Goal: Information Seeking & Learning: Learn about a topic

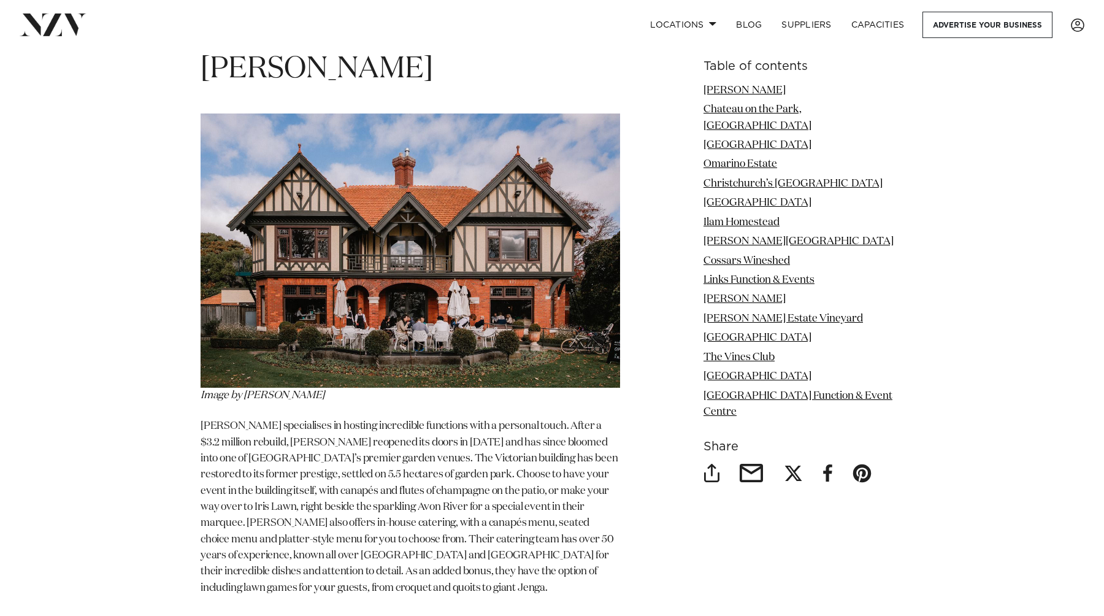
scroll to position [1587, 0]
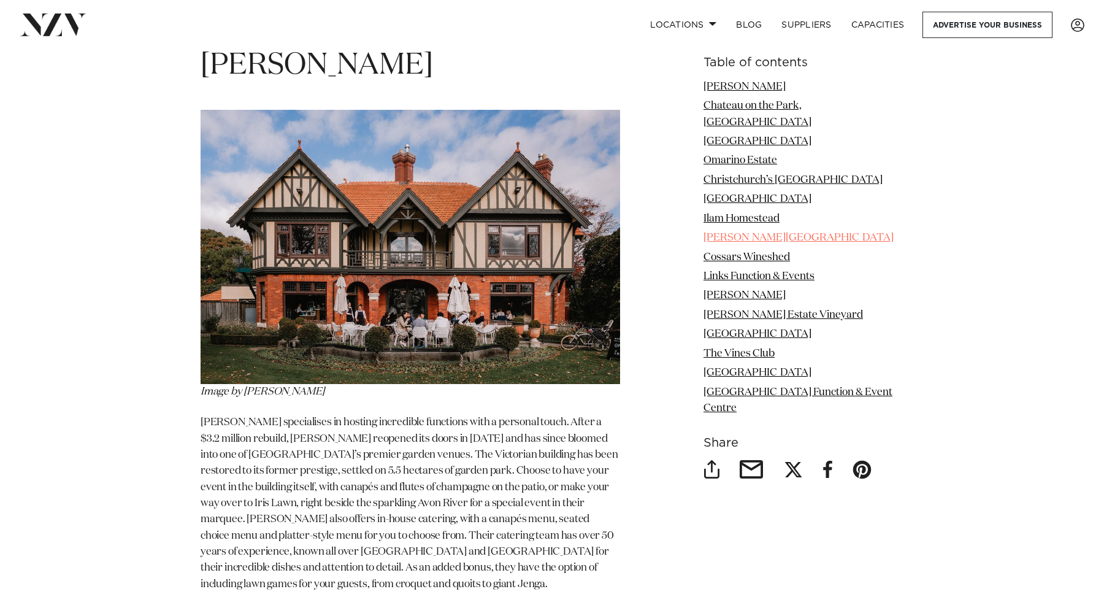
click at [751, 232] on link "[PERSON_NAME][GEOGRAPHIC_DATA]" at bounding box center [799, 237] width 190 height 10
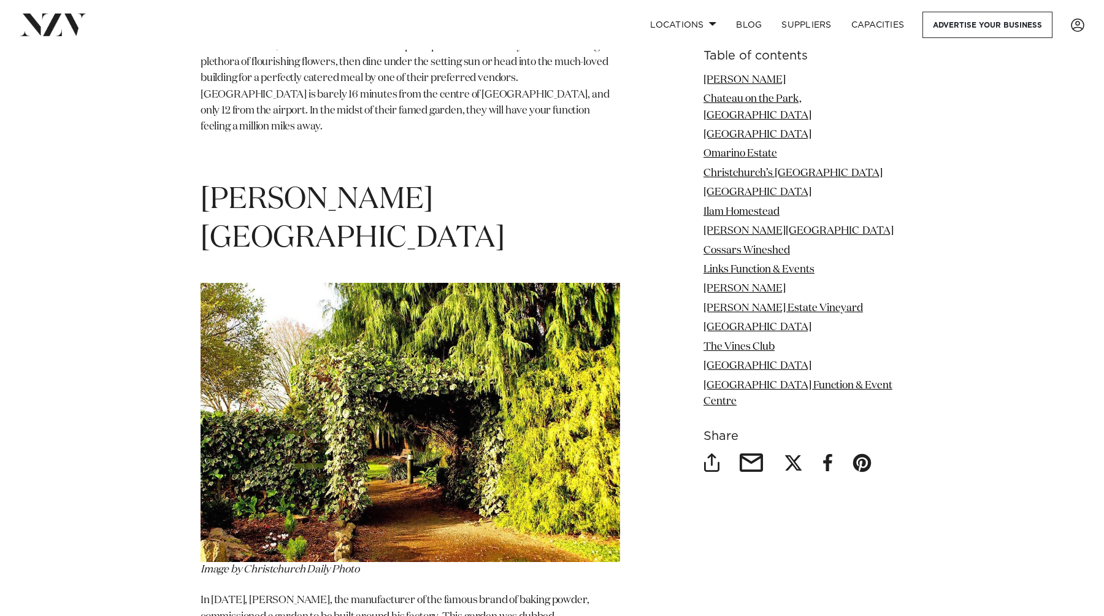
scroll to position [5554, 0]
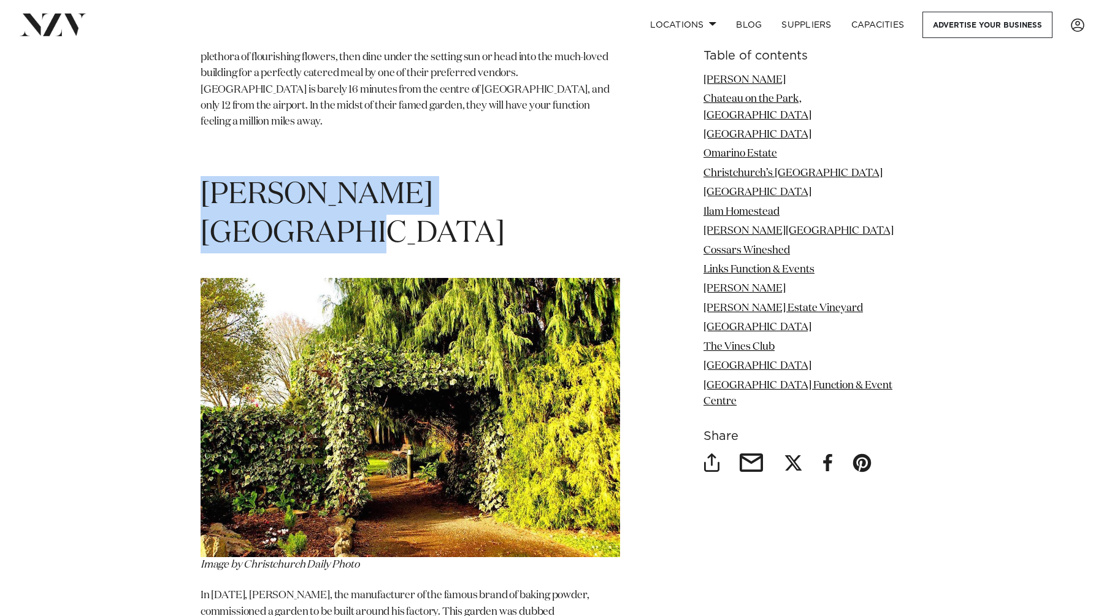
drag, startPoint x: 585, startPoint y: 68, endPoint x: 207, endPoint y: 55, distance: 378.1
click at [207, 176] on h1 "[PERSON_NAME][GEOGRAPHIC_DATA]" at bounding box center [411, 214] width 420 height 77
copy span "[PERSON_NAME][GEOGRAPHIC_DATA]"
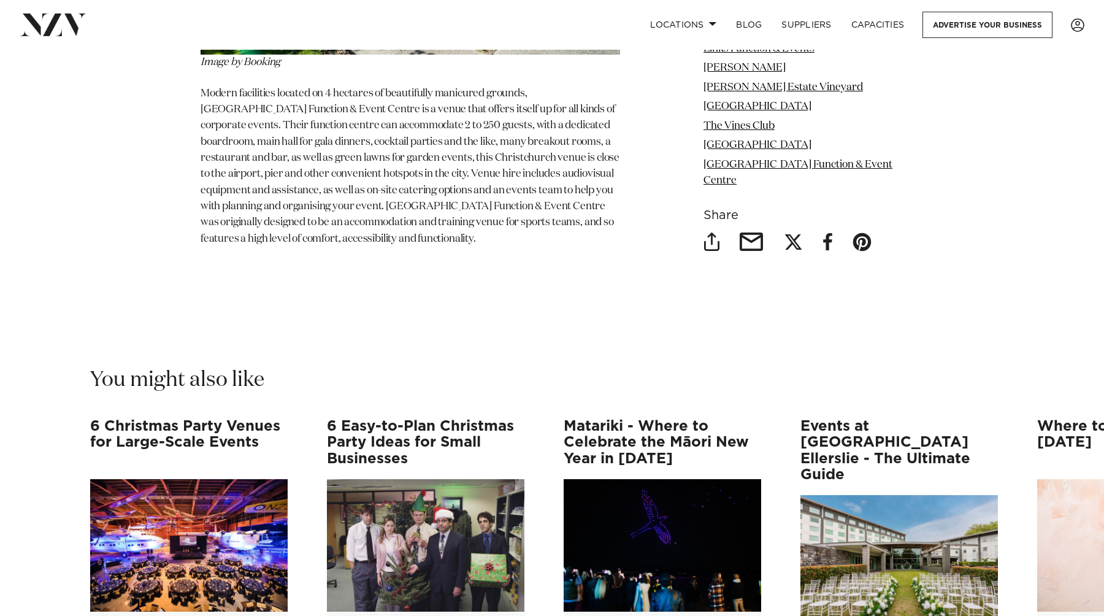
scroll to position [10749, 0]
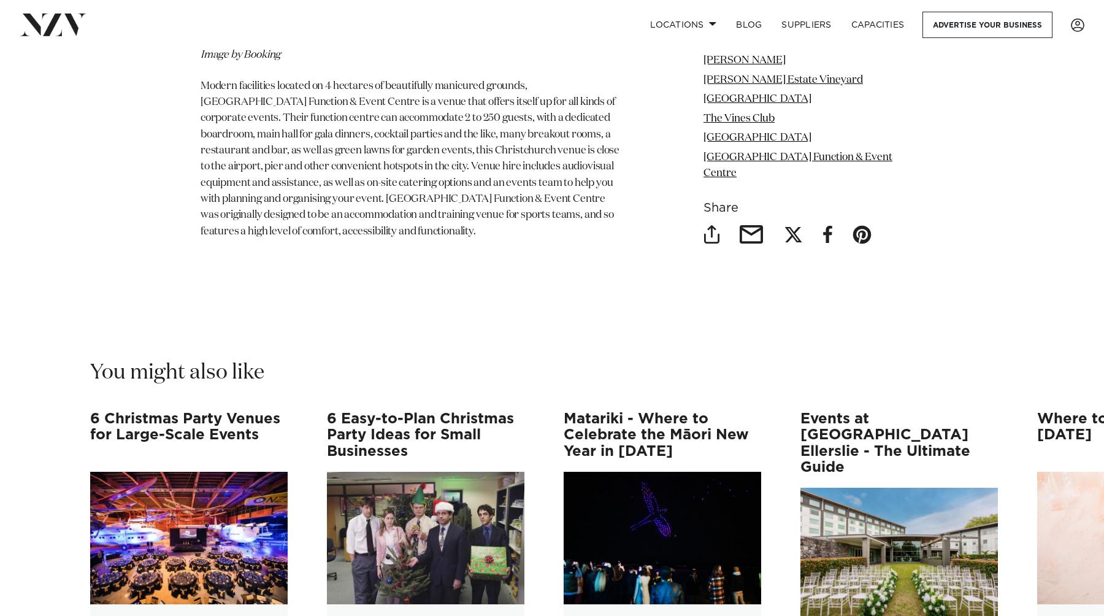
click at [203, 472] on img "1 / 12" at bounding box center [189, 538] width 198 height 132
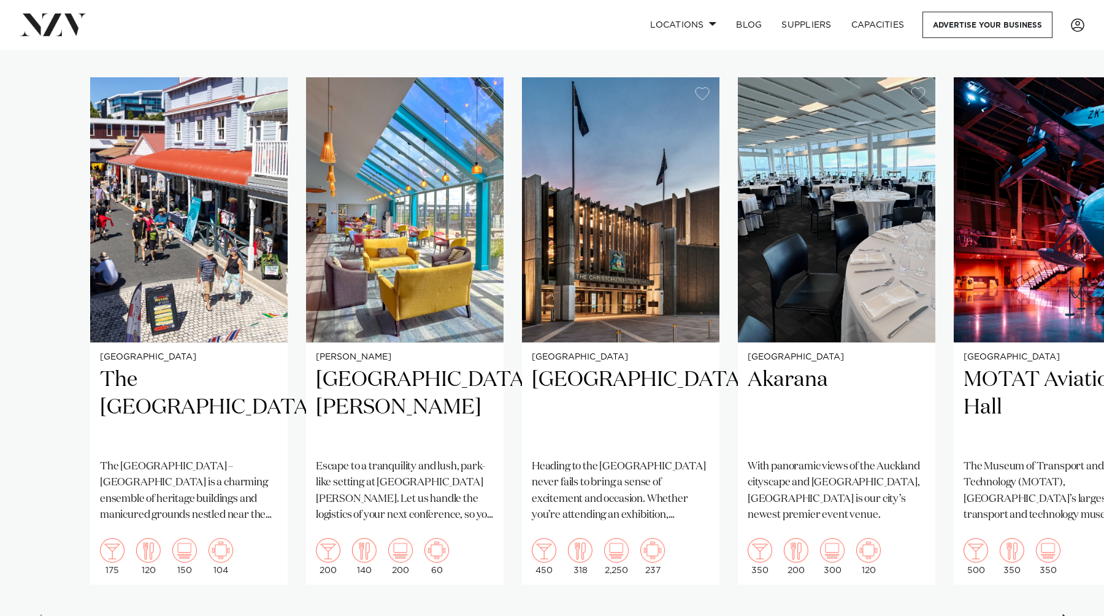
scroll to position [847, 0]
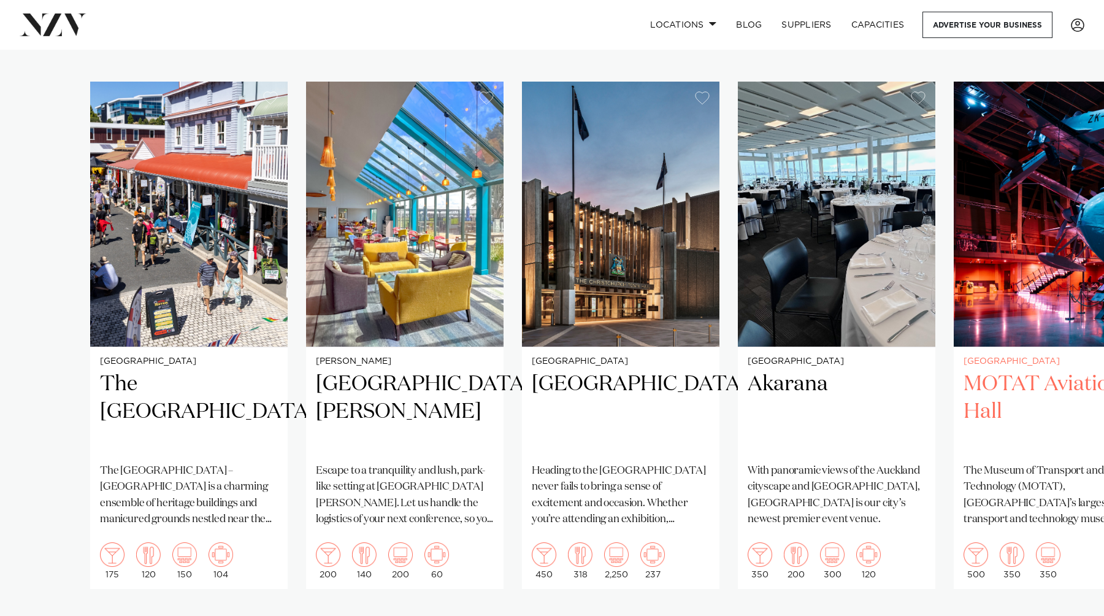
click at [1069, 377] on h2 "MOTAT Aviation Hall" at bounding box center [1053, 411] width 178 height 83
